Goal: Information Seeking & Learning: Learn about a topic

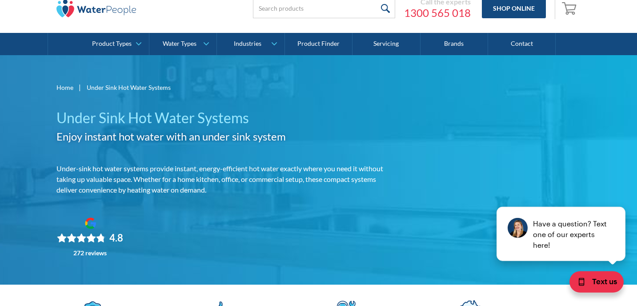
scroll to position [35, 0]
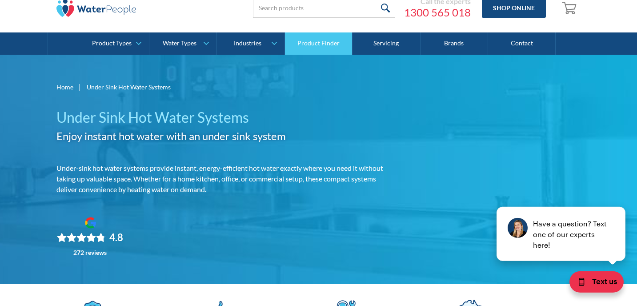
click at [332, 42] on link "Product Finder" at bounding box center [319, 43] width 68 height 22
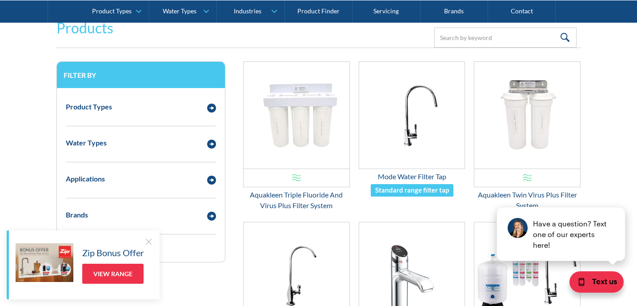
scroll to position [169, 0]
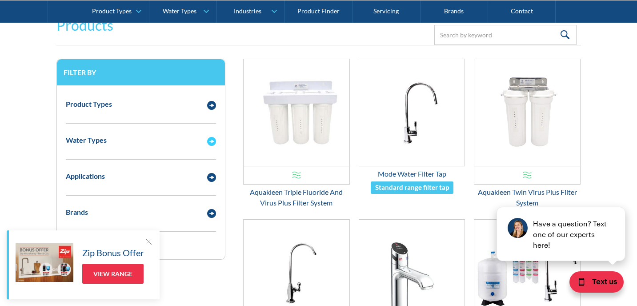
click at [208, 141] on img "Email Form 3" at bounding box center [211, 141] width 9 height 9
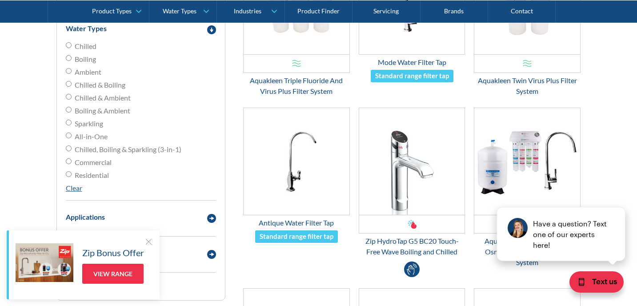
scroll to position [282, 0]
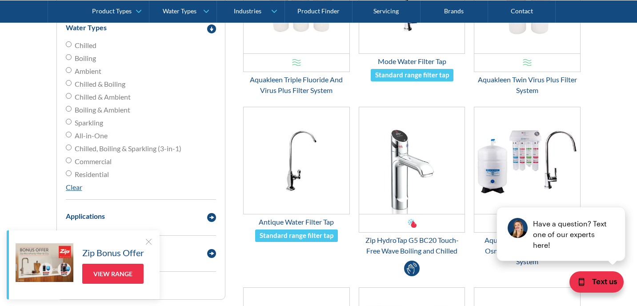
click at [68, 174] on input "Residential" at bounding box center [69, 173] width 6 height 6
radio input "true"
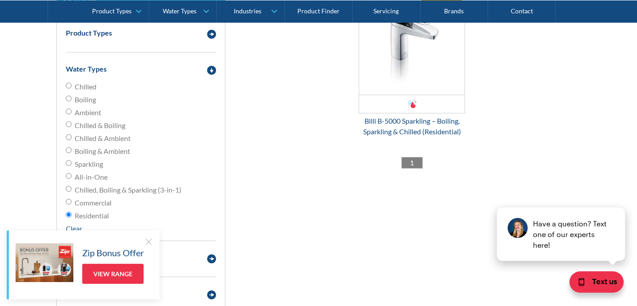
scroll to position [241, 0]
click at [69, 215] on input "Residential" at bounding box center [69, 214] width 6 height 6
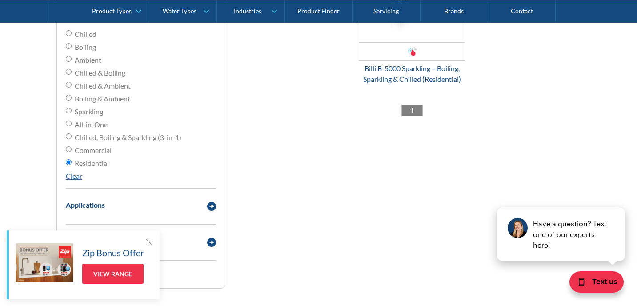
scroll to position [296, 0]
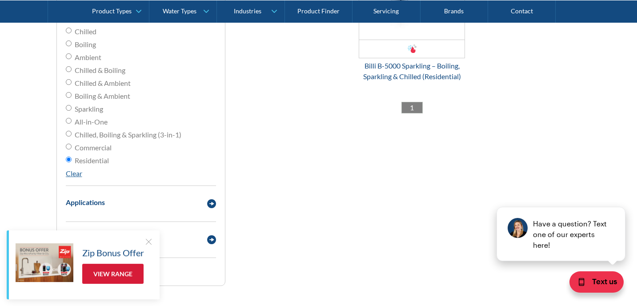
click at [112, 275] on link "View Range" at bounding box center [112, 274] width 61 height 20
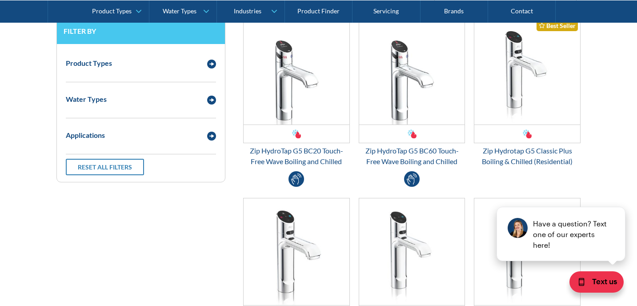
scroll to position [1217, 0]
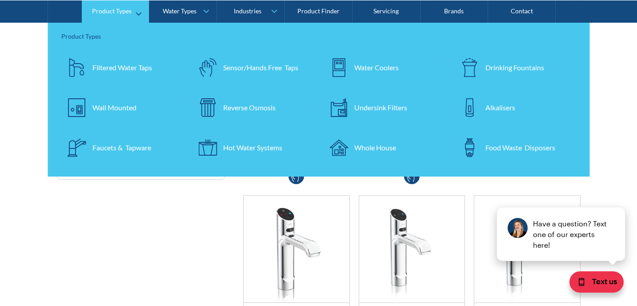
click at [240, 148] on div "Hot Water Systems" at bounding box center [252, 147] width 59 height 11
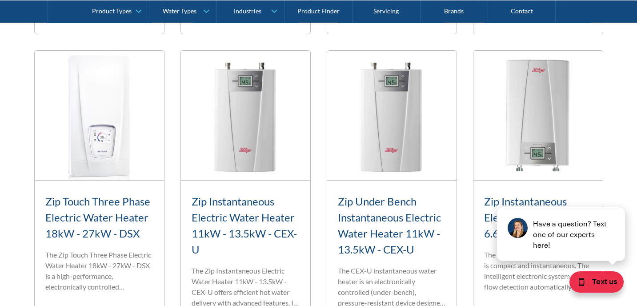
scroll to position [656, 0]
